Goal: Task Accomplishment & Management: Use online tool/utility

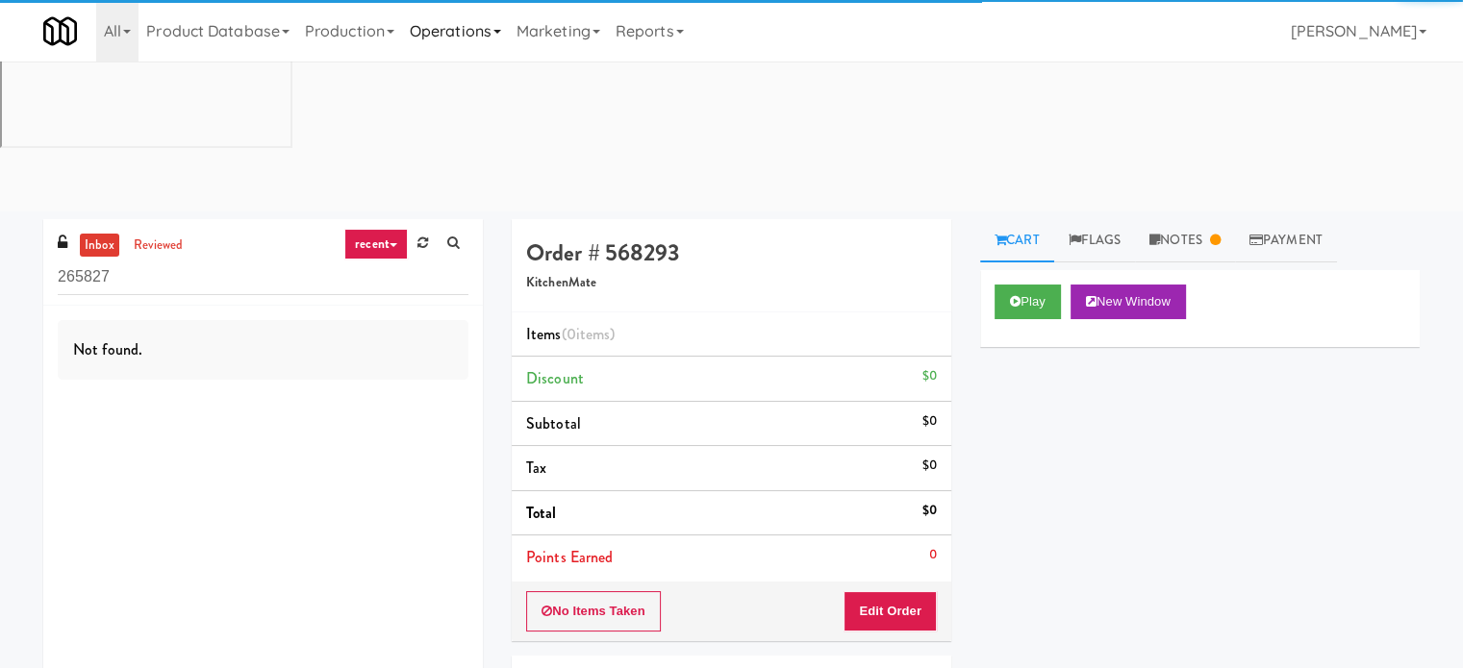
click at [453, 26] on link "Operations" at bounding box center [455, 31] width 107 height 62
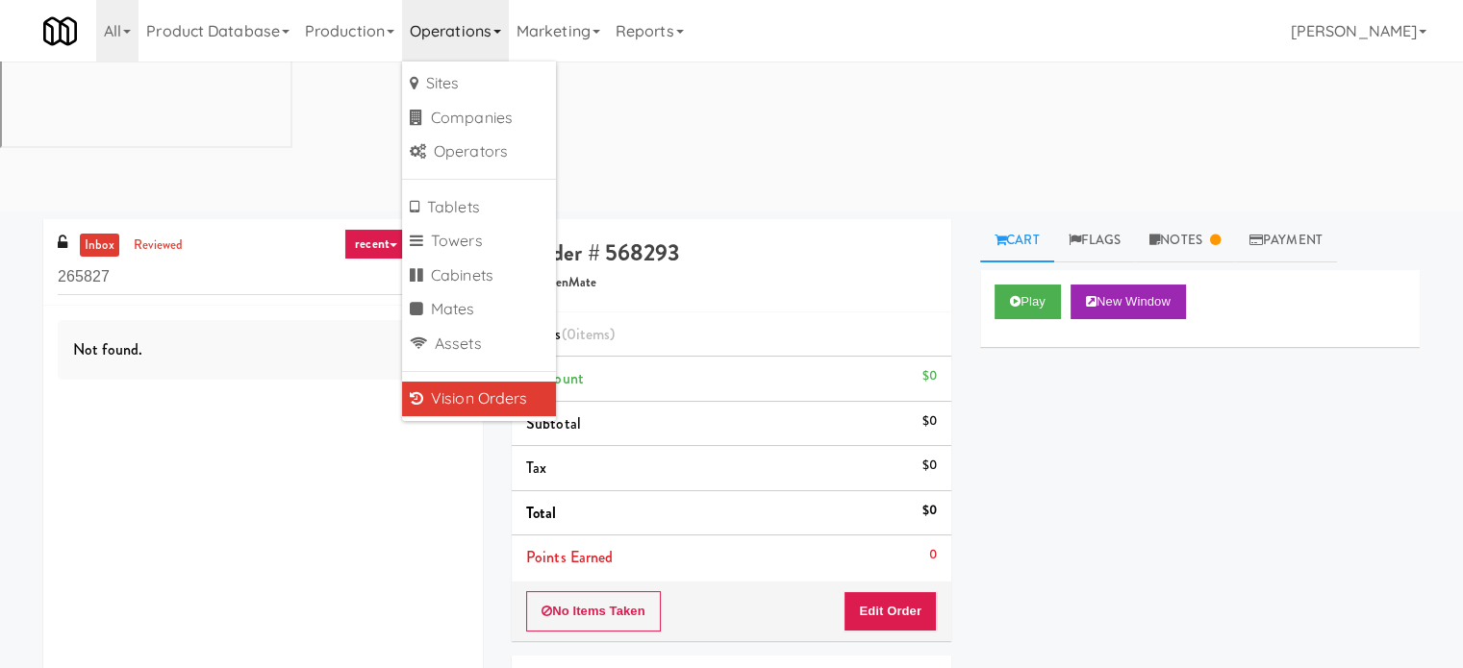
click at [1448, 654] on div at bounding box center [1448, 654] width 0 height 0
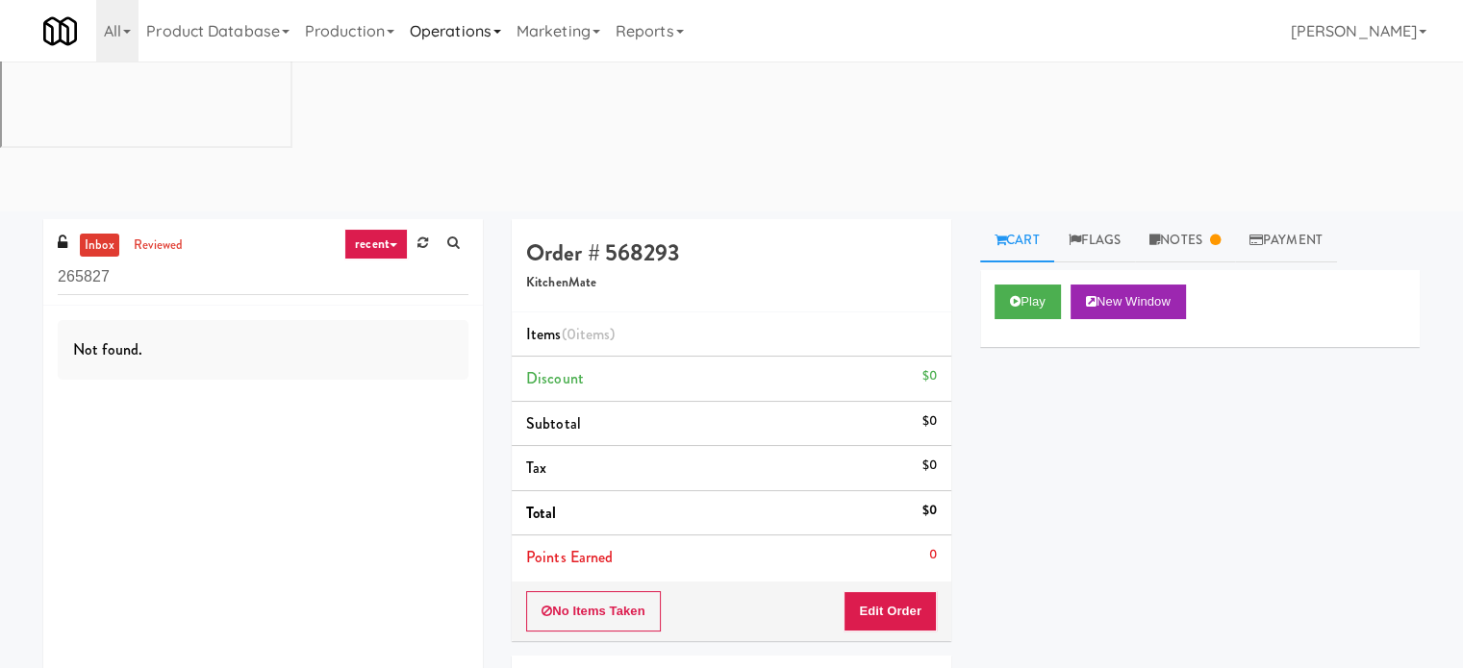
click at [462, 29] on link "Operations" at bounding box center [455, 31] width 107 height 62
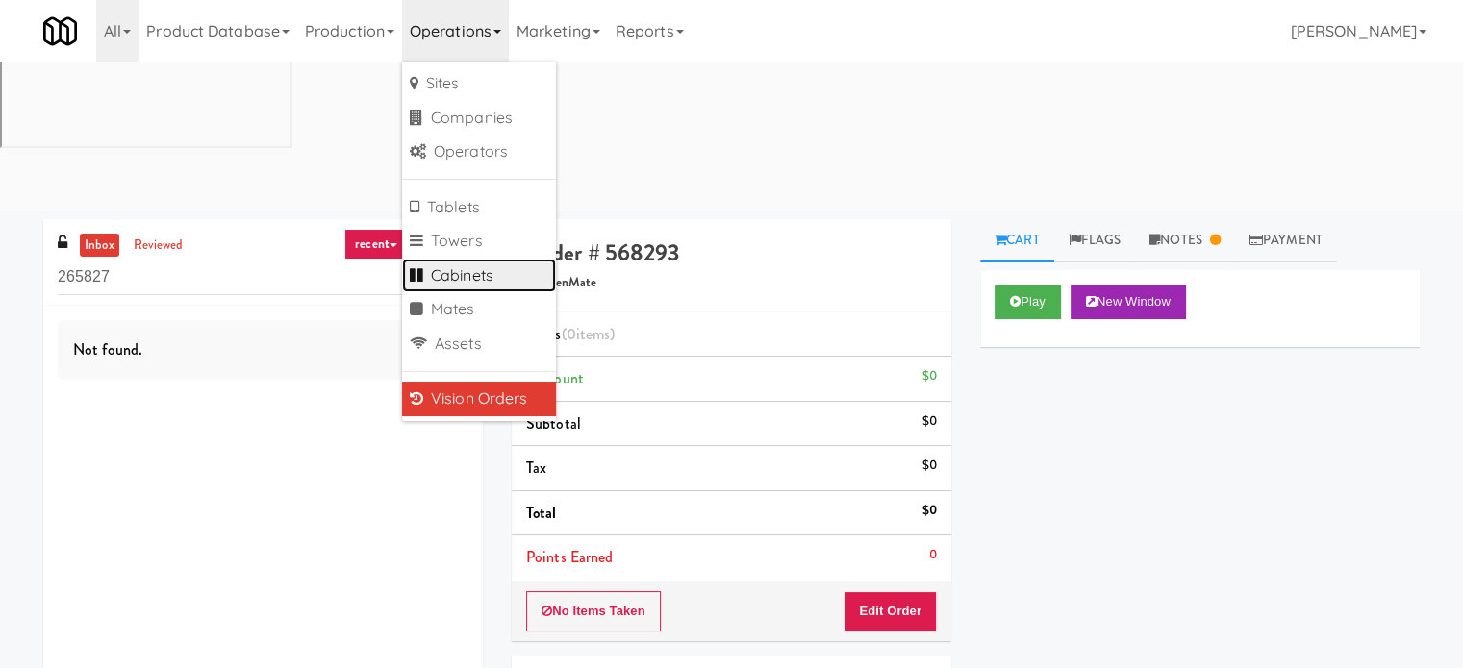
click at [473, 279] on link "Cabinets" at bounding box center [479, 276] width 154 height 35
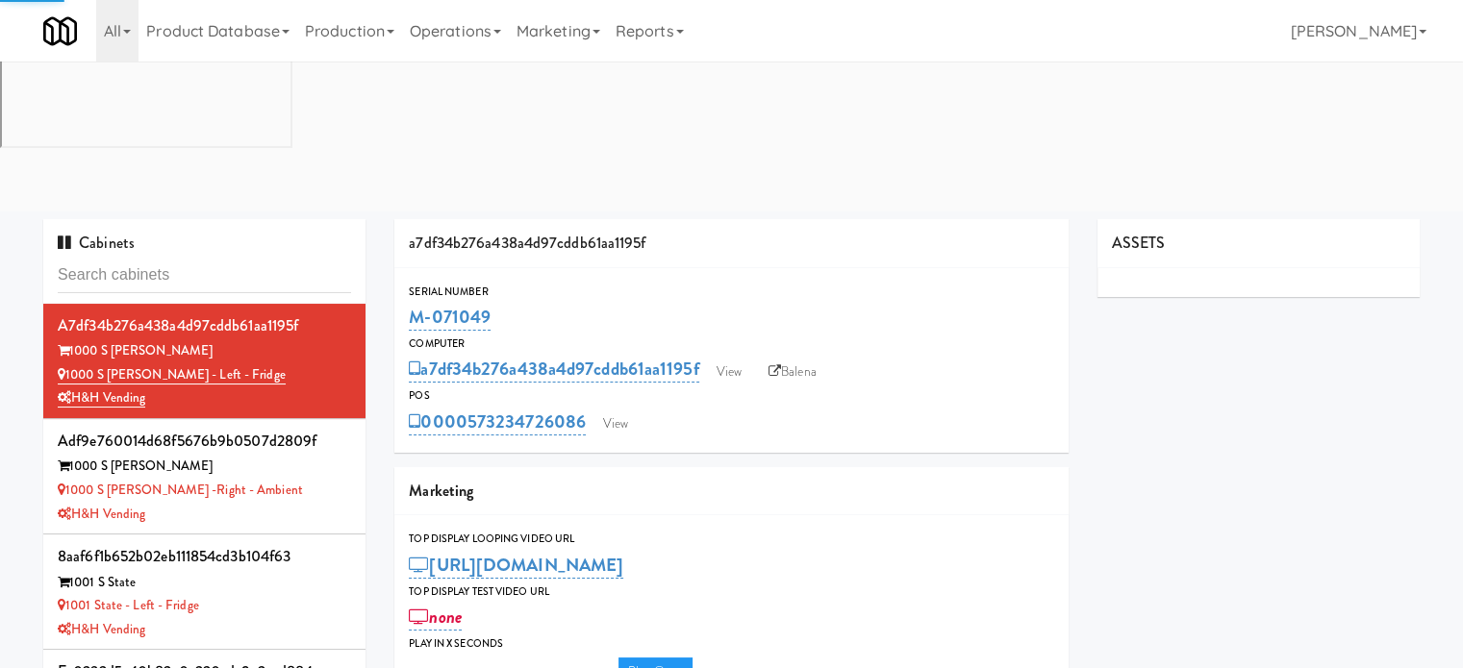
type input "3"
click at [222, 258] on input "text" at bounding box center [204, 276] width 293 height 36
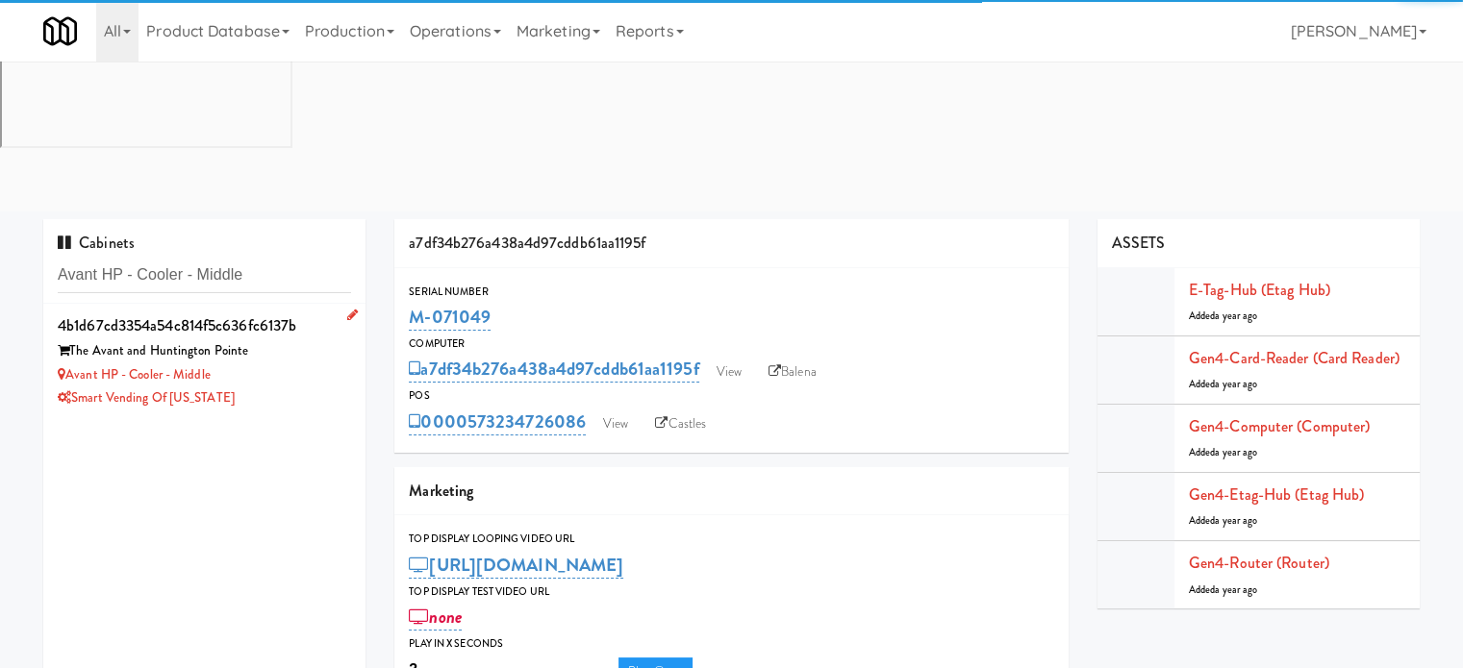
type input "Avant HP - Cooler - Middle"
click at [308, 363] on div "Avant HP - Cooler - Middle" at bounding box center [204, 375] width 293 height 24
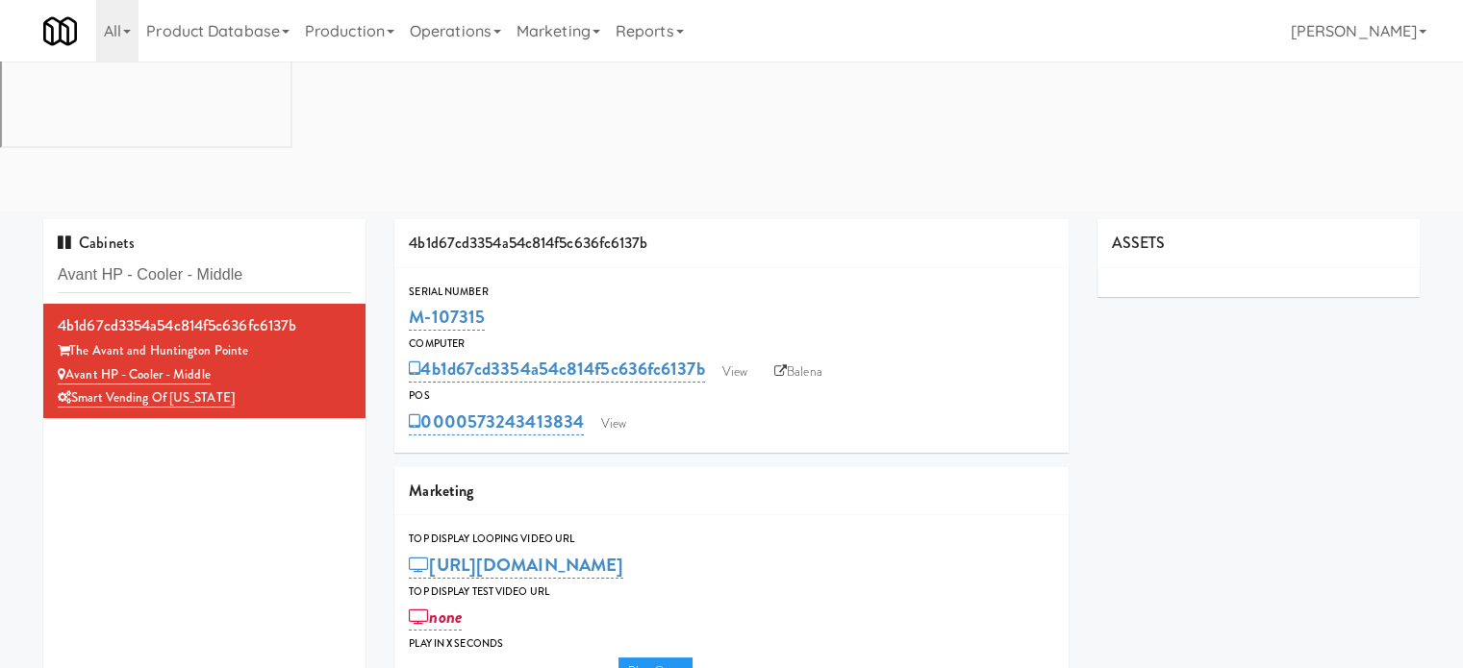
type input "3"
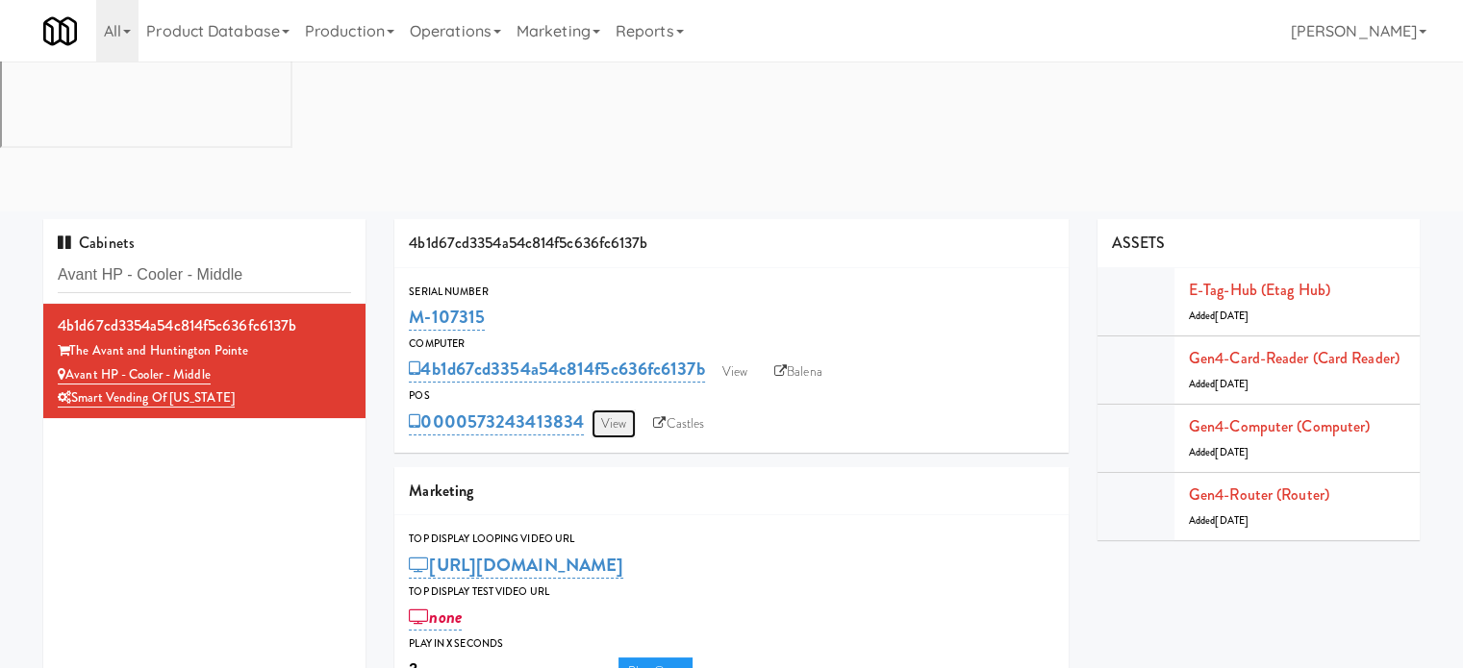
click at [616, 410] on link "View" at bounding box center [613, 424] width 44 height 29
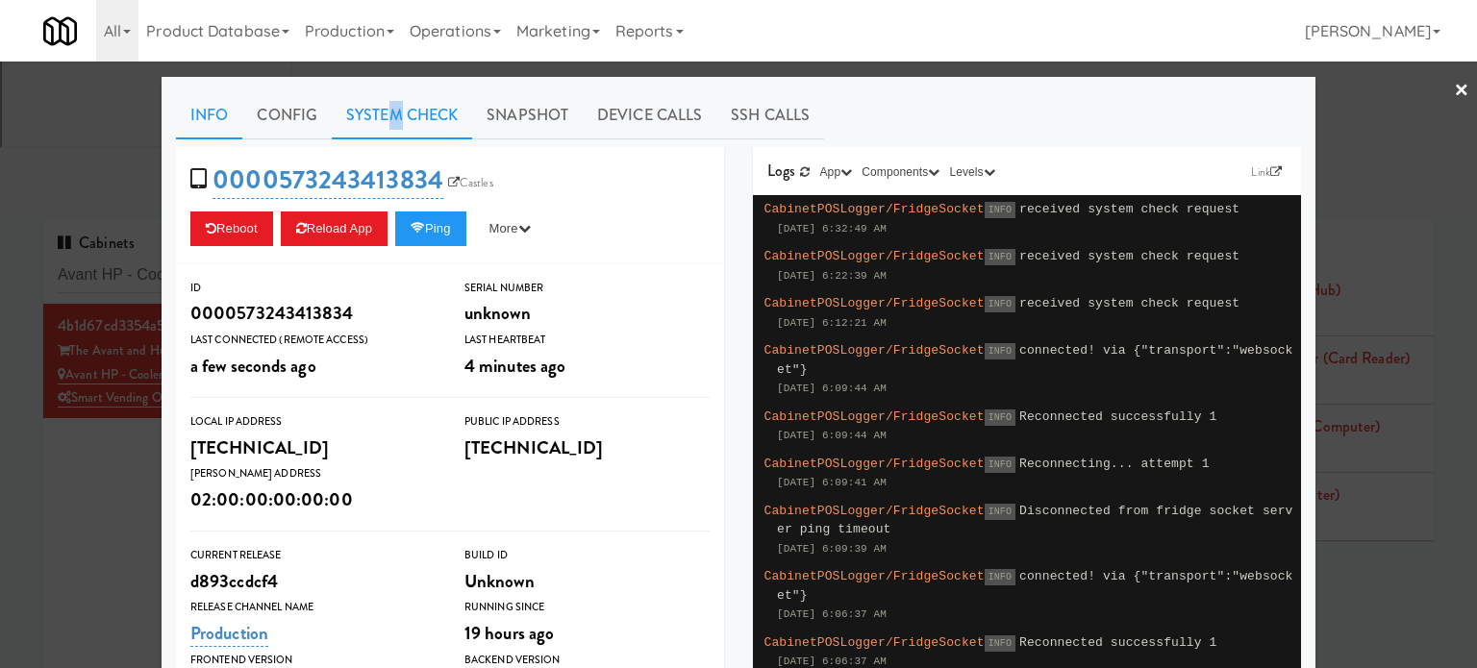
click at [388, 121] on link "System Check" at bounding box center [402, 115] width 140 height 48
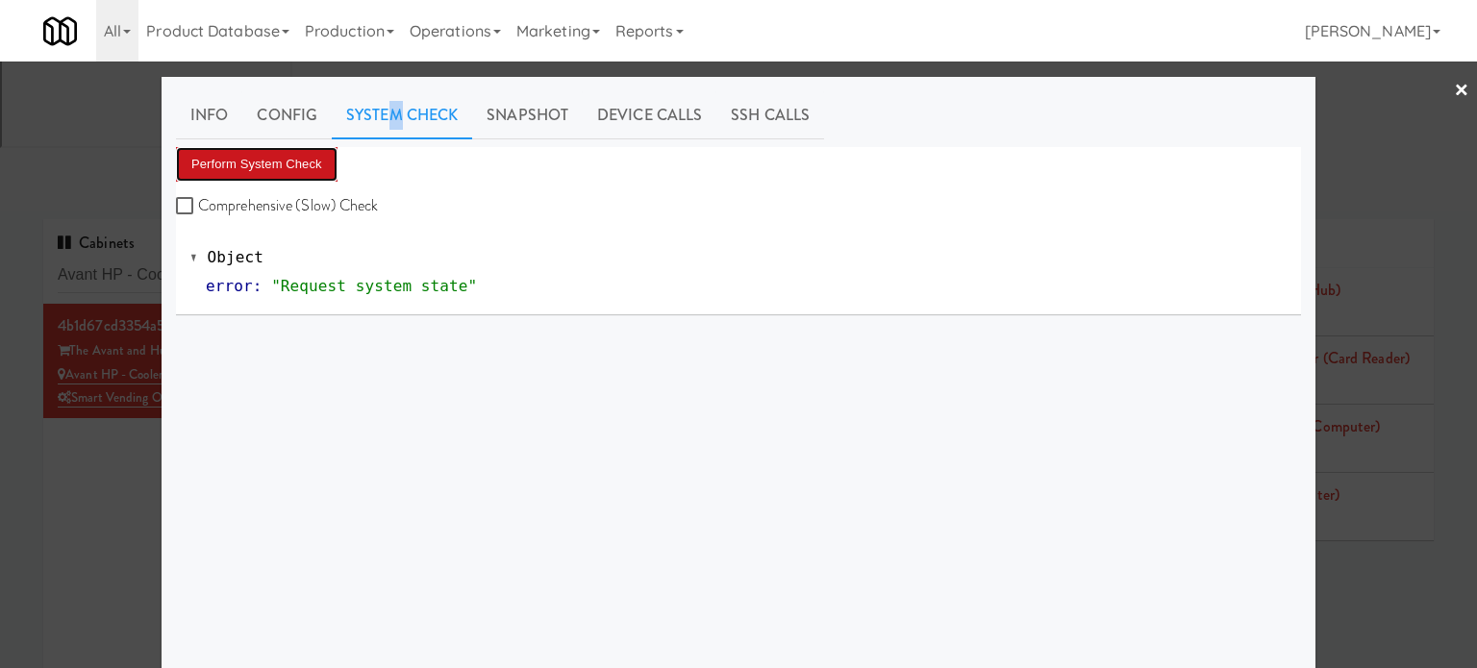
click at [277, 169] on button "Perform System Check" at bounding box center [257, 164] width 162 height 35
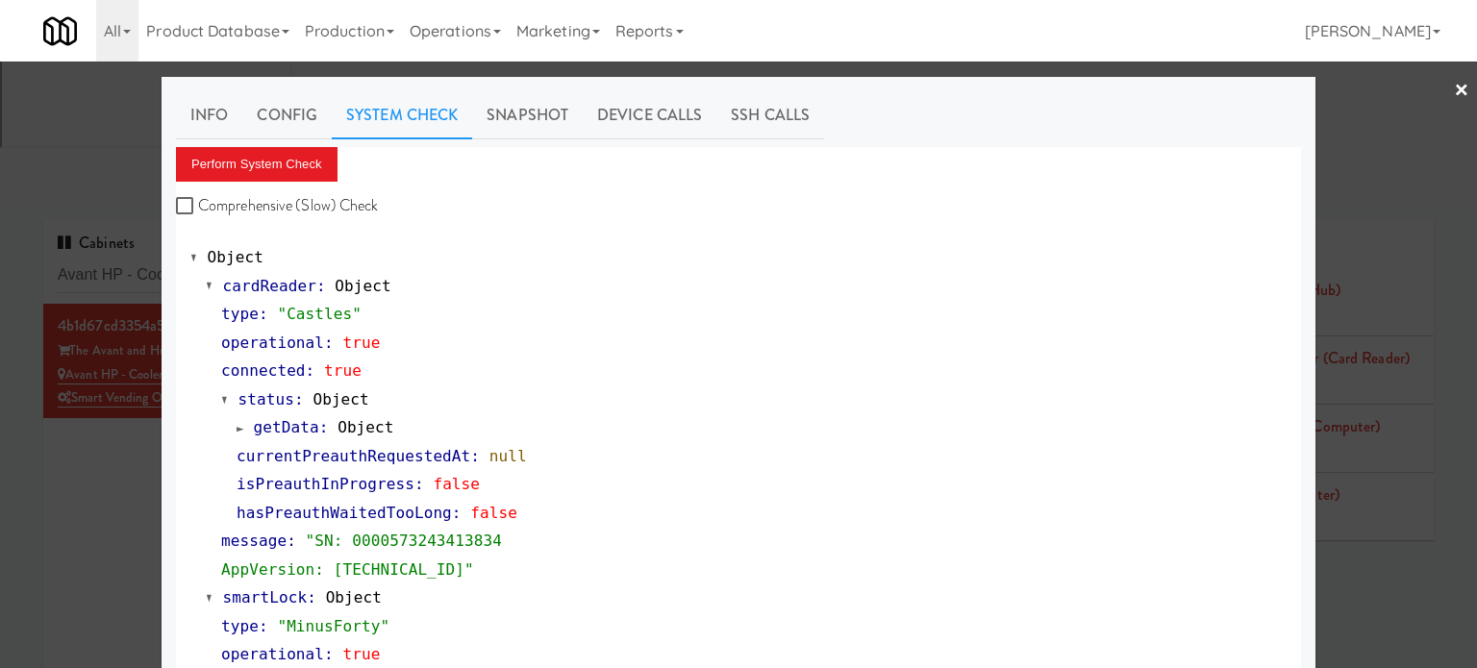
click at [81, 324] on div at bounding box center [738, 334] width 1477 height 668
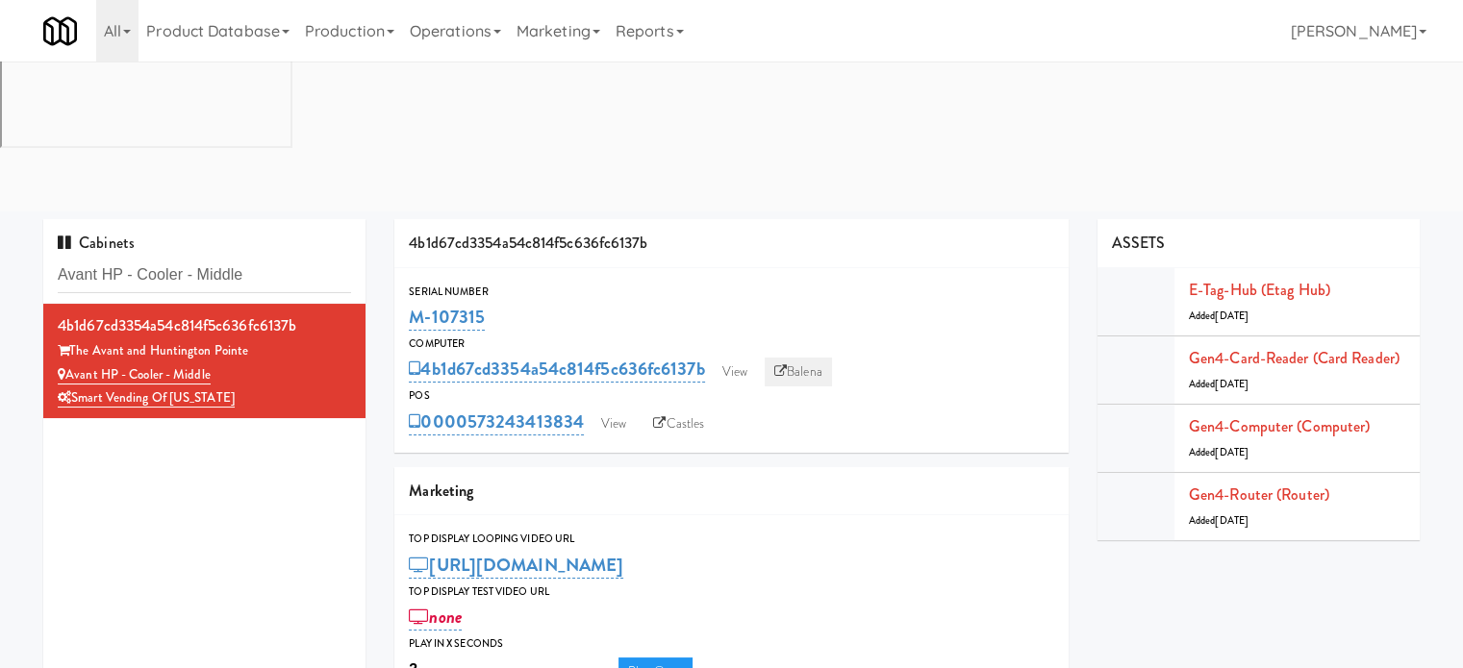
click at [800, 358] on link "Balena" at bounding box center [797, 372] width 67 height 29
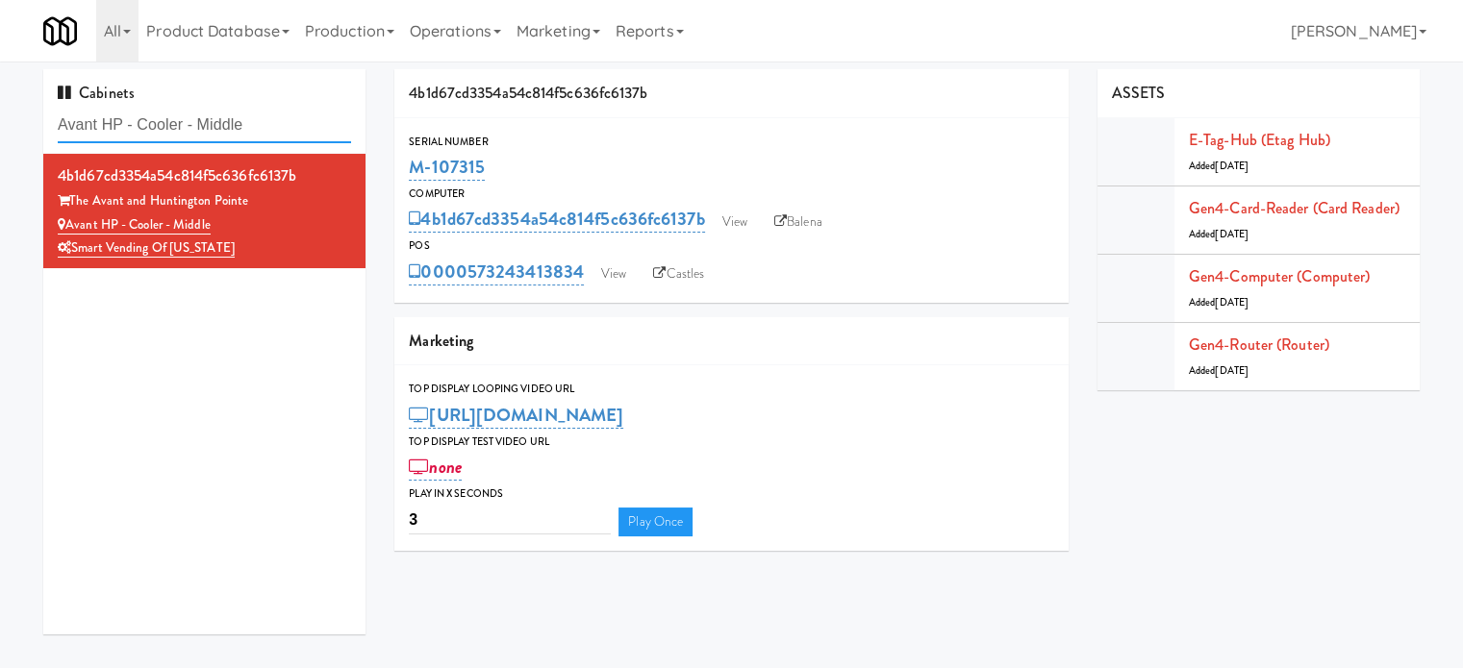
click at [246, 121] on input "Avant HP - Cooler - Middle" at bounding box center [204, 126] width 293 height 36
paste input "Avant HP - Cooler - Left"
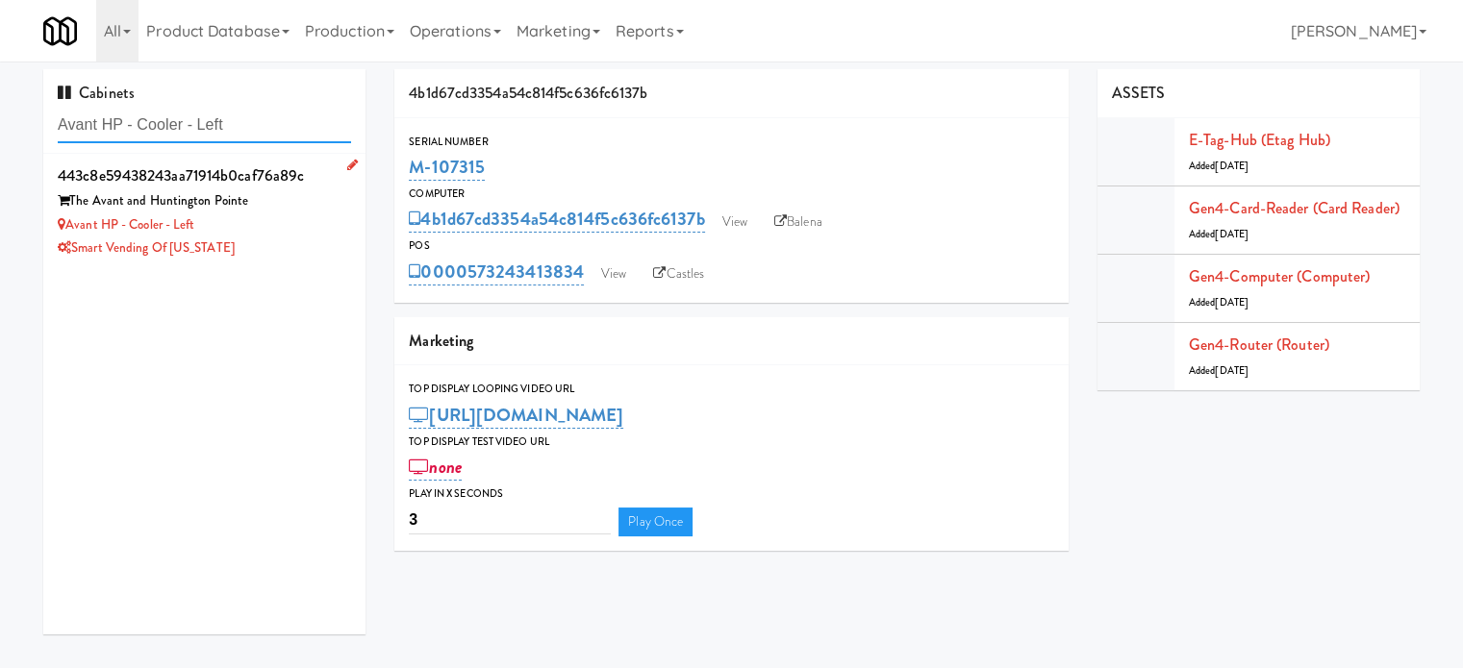
type input "Avant HP - Cooler - Left"
click at [276, 249] on div "Smart Vending of [US_STATE]" at bounding box center [204, 249] width 293 height 24
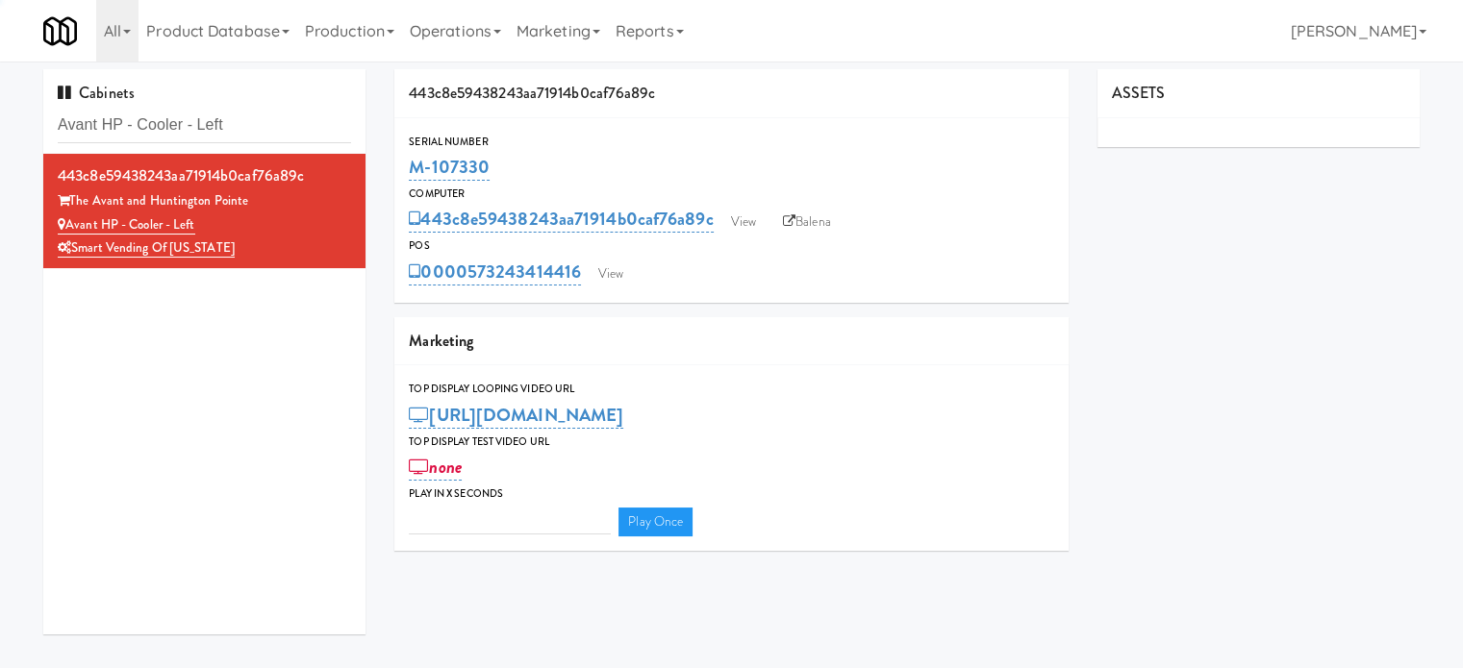
type input "3"
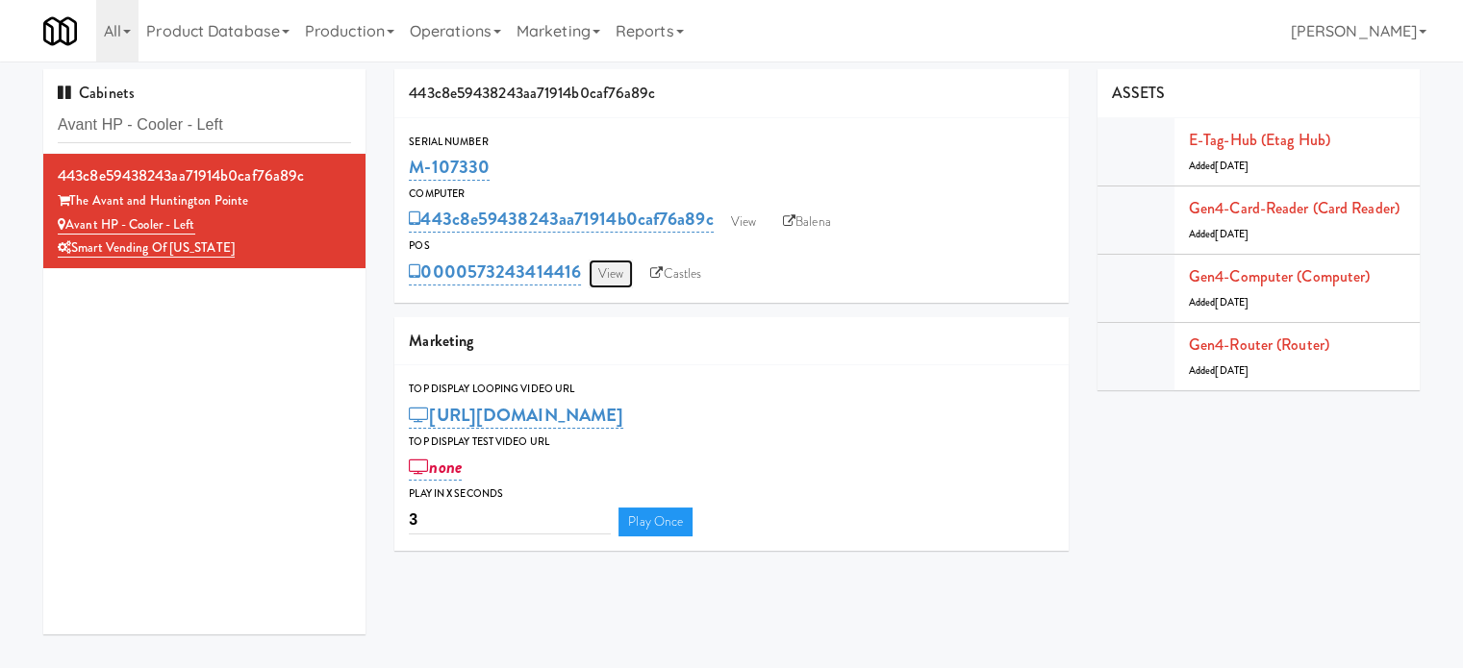
click at [616, 274] on link "View" at bounding box center [610, 274] width 44 height 29
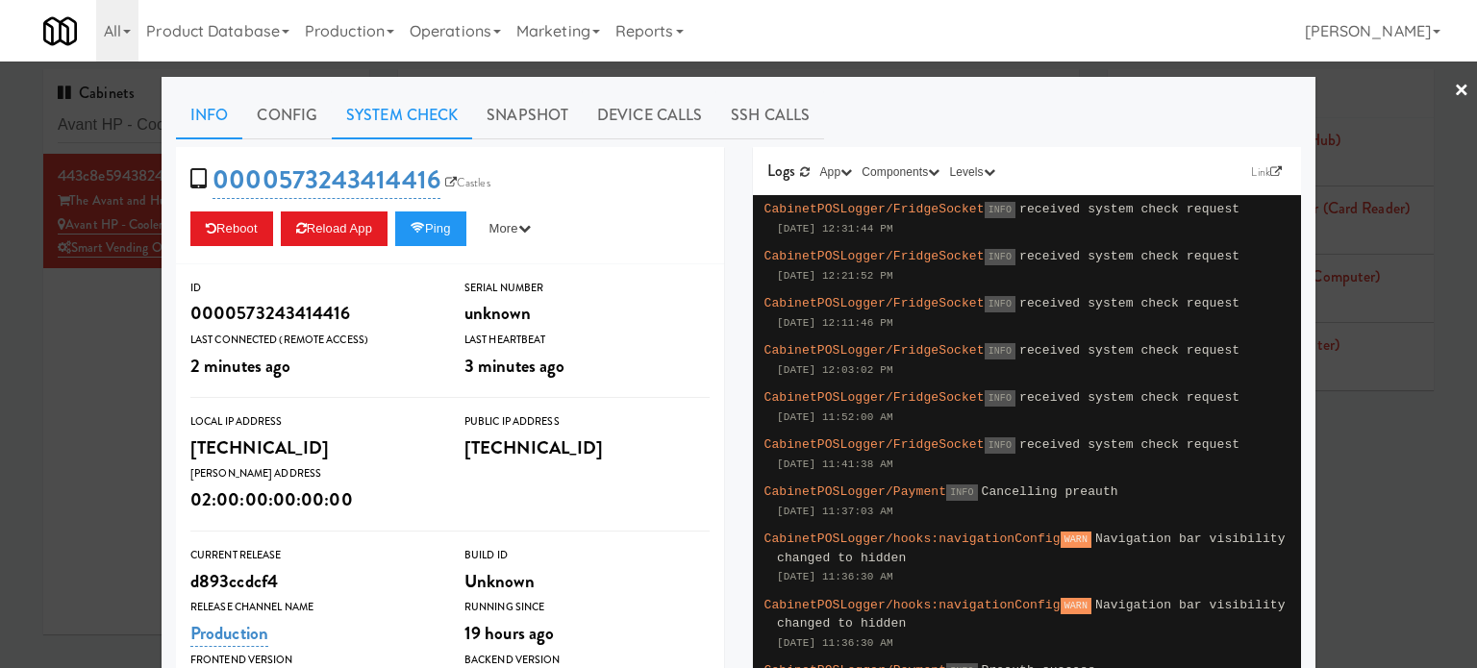
click at [357, 116] on link "System Check" at bounding box center [402, 115] width 140 height 48
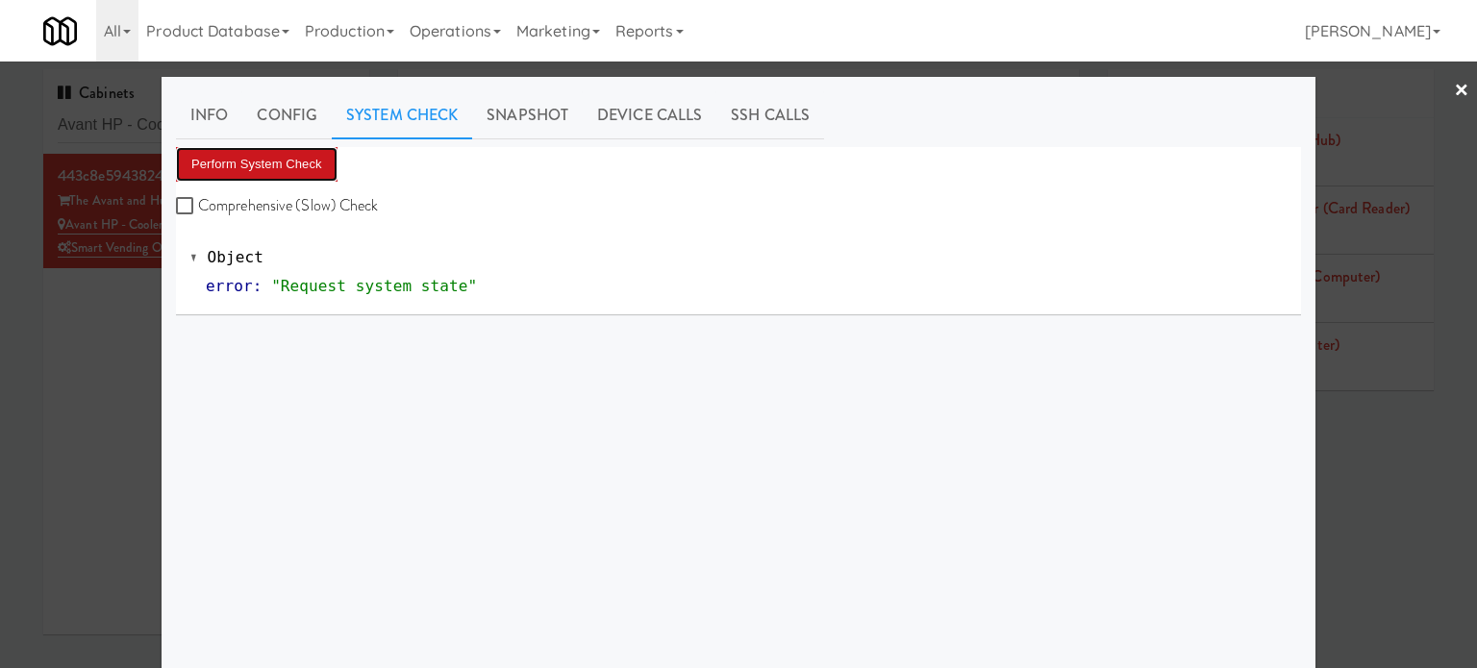
click at [279, 172] on button "Perform System Check" at bounding box center [257, 164] width 162 height 35
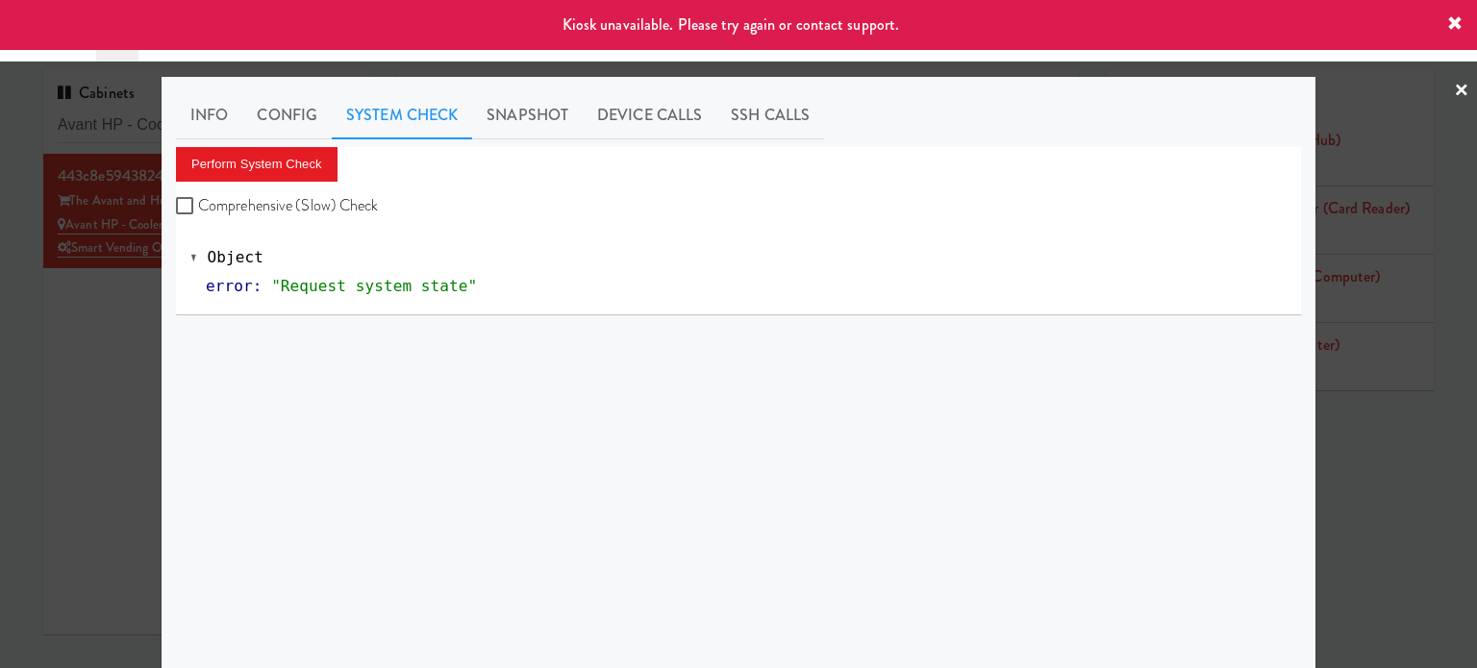
drag, startPoint x: 3, startPoint y: 403, endPoint x: 88, endPoint y: 364, distance: 93.8
click at [4, 403] on div at bounding box center [738, 334] width 1477 height 668
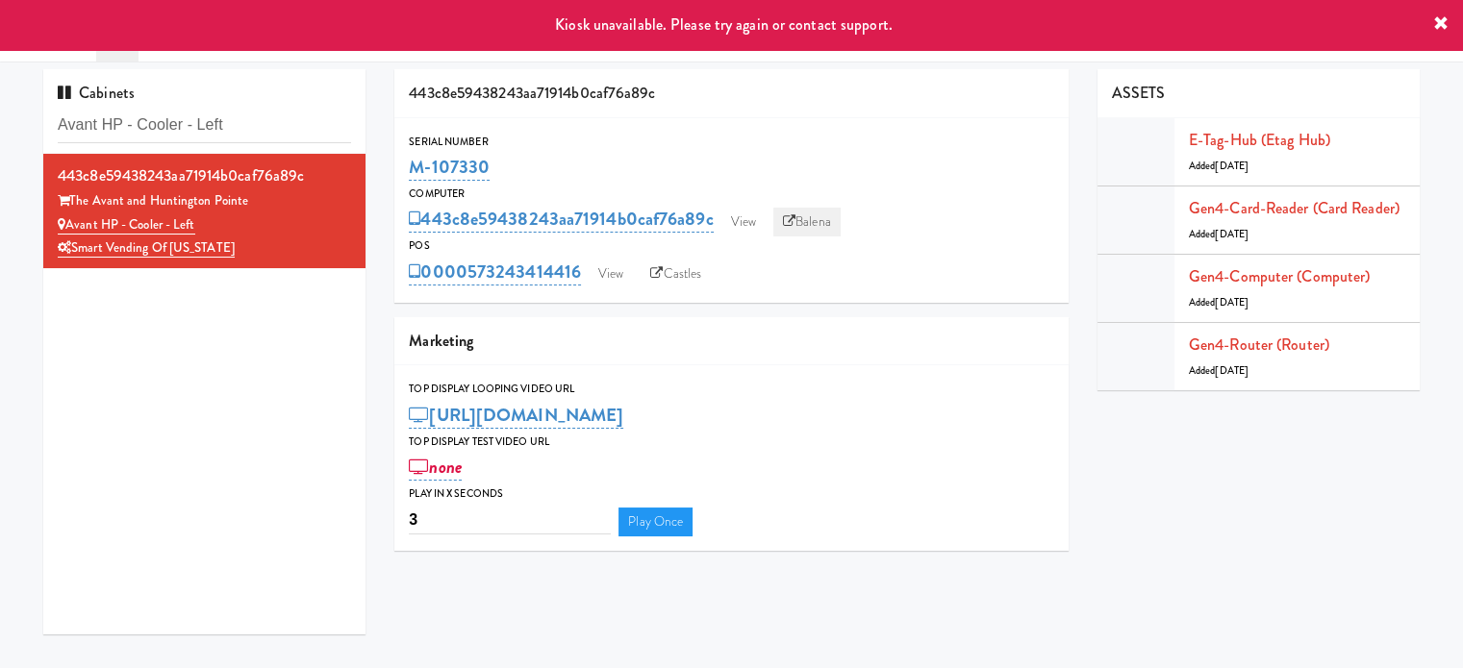
click at [813, 221] on link "Balena" at bounding box center [806, 222] width 67 height 29
